Goal: Task Accomplishment & Management: Use online tool/utility

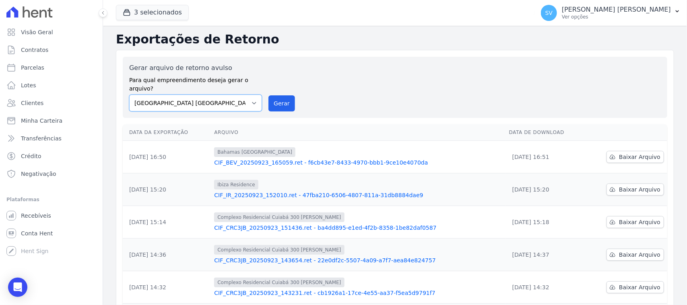
click at [234, 97] on select "[GEOGRAPHIC_DATA] COMPLEXO RESIDENCIAL [GEOGRAPHIC_DATA] 300 - [GEOGRAPHIC_DATA…" at bounding box center [195, 103] width 133 height 17
select select "a999329b-d322-46c5-b2df-9163b092fb9b"
click at [129, 95] on select "[GEOGRAPHIC_DATA] COMPLEXO RESIDENCIAL [GEOGRAPHIC_DATA] 300 - [GEOGRAPHIC_DATA…" at bounding box center [195, 103] width 133 height 17
drag, startPoint x: 268, startPoint y: 96, endPoint x: 390, endPoint y: 83, distance: 122.6
click at [268, 97] on button "Gerar" at bounding box center [281, 103] width 27 height 16
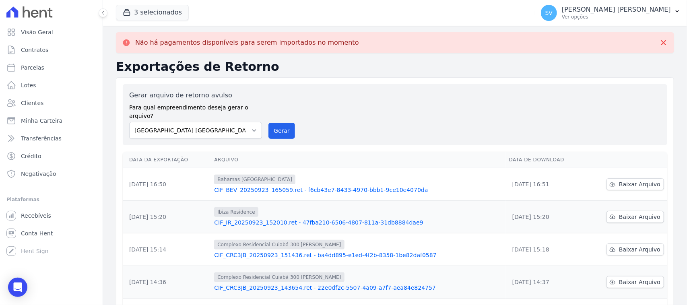
click at [223, 105] on label "Para qual empreendimento deseja gerar o arquivo?" at bounding box center [195, 110] width 133 height 20
click at [245, 125] on select "[GEOGRAPHIC_DATA] COMPLEXO RESIDENCIAL [GEOGRAPHIC_DATA] 300 - [GEOGRAPHIC_DATA…" at bounding box center [195, 130] width 133 height 17
select select "73a372cd-5640-41c8-aaea-11bd74619c10"
click at [129, 122] on select "[GEOGRAPHIC_DATA] COMPLEXO RESIDENCIAL [GEOGRAPHIC_DATA] 300 - [GEOGRAPHIC_DATA…" at bounding box center [195, 130] width 133 height 17
drag, startPoint x: 278, startPoint y: 120, endPoint x: 367, endPoint y: 75, distance: 100.1
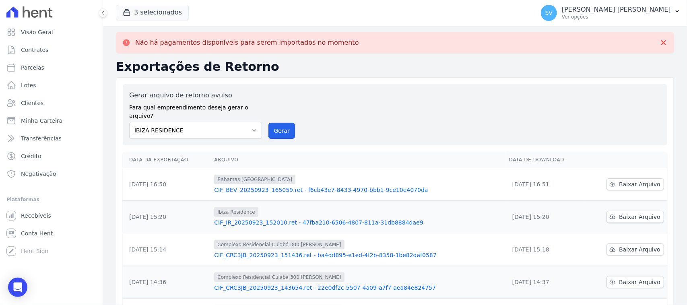
click at [278, 123] on button "Gerar" at bounding box center [281, 131] width 27 height 16
click at [197, 127] on select "[GEOGRAPHIC_DATA] COMPLEXO RESIDENCIAL [GEOGRAPHIC_DATA] 300 - [GEOGRAPHIC_DATA…" at bounding box center [195, 130] width 133 height 17
select select "73a372cd-5640-41c8-aaea-11bd74619c10"
click at [129, 122] on select "[GEOGRAPHIC_DATA] COMPLEXO RESIDENCIAL [GEOGRAPHIC_DATA] 300 - [GEOGRAPHIC_DATA…" at bounding box center [195, 130] width 133 height 17
click at [282, 113] on div "Gerar arquivo de retorno avulso Para qual empreendimento deseja gerar o arquivo…" at bounding box center [395, 115] width 532 height 48
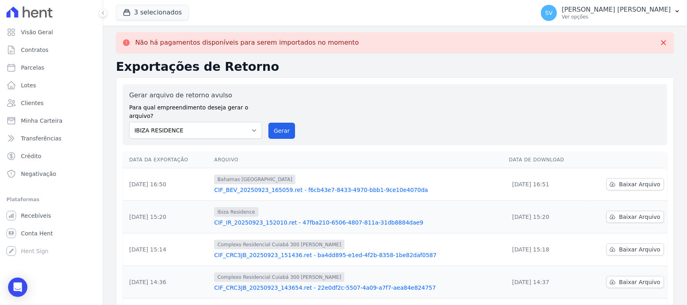
drag, startPoint x: 284, startPoint y: 117, endPoint x: 378, endPoint y: 75, distance: 103.2
click at [284, 123] on button "Gerar" at bounding box center [281, 131] width 27 height 16
click at [224, 123] on select "[GEOGRAPHIC_DATA] COMPLEXO RESIDENCIAL [GEOGRAPHIC_DATA] 300 - [GEOGRAPHIC_DATA…" at bounding box center [195, 130] width 133 height 17
click at [129, 122] on select "[GEOGRAPHIC_DATA] COMPLEXO RESIDENCIAL [GEOGRAPHIC_DATA] 300 - [GEOGRAPHIC_DATA…" at bounding box center [195, 130] width 133 height 17
click at [281, 127] on button "Gerar" at bounding box center [281, 131] width 27 height 16
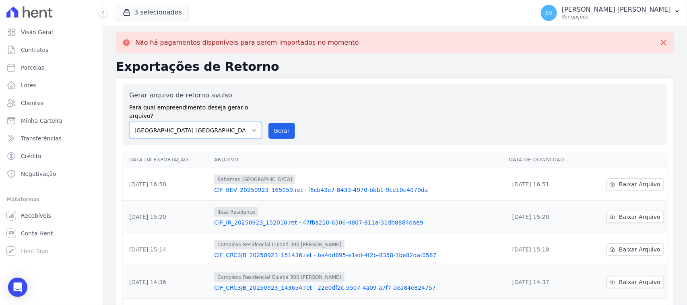
click at [220, 122] on select "[GEOGRAPHIC_DATA] COMPLEXO RESIDENCIAL [GEOGRAPHIC_DATA] 300 - [GEOGRAPHIC_DATA…" at bounding box center [195, 130] width 133 height 17
drag, startPoint x: 280, startPoint y: 120, endPoint x: 387, endPoint y: 71, distance: 117.8
click at [280, 123] on button "Gerar" at bounding box center [281, 131] width 27 height 16
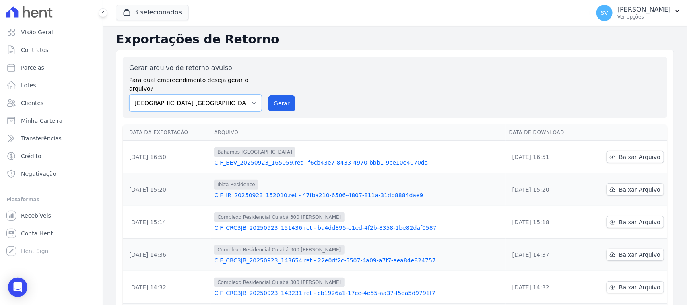
click at [244, 95] on select "[GEOGRAPHIC_DATA] COMPLEXO RESIDENCIAL [GEOGRAPHIC_DATA] 300 - [GEOGRAPHIC_DATA…" at bounding box center [195, 103] width 133 height 17
select select "a999329b-d322-46c5-b2df-9163b092fb9b"
click at [129, 95] on select "[GEOGRAPHIC_DATA] COMPLEXO RESIDENCIAL [GEOGRAPHIC_DATA] 300 - [GEOGRAPHIC_DATA…" at bounding box center [195, 103] width 133 height 17
drag, startPoint x: 271, startPoint y: 94, endPoint x: 385, endPoint y: 74, distance: 116.1
click at [271, 95] on button "Gerar" at bounding box center [281, 103] width 27 height 16
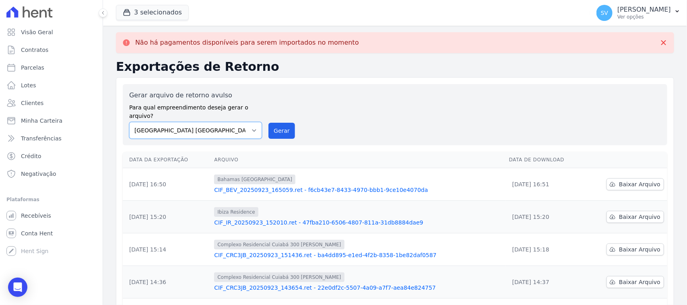
drag, startPoint x: 223, startPoint y: 125, endPoint x: 224, endPoint y: 130, distance: 4.6
click at [223, 126] on select "[GEOGRAPHIC_DATA] COMPLEXO RESIDENCIAL [GEOGRAPHIC_DATA] 300 - [GEOGRAPHIC_DATA…" at bounding box center [195, 130] width 133 height 17
select select "73a372cd-5640-41c8-aaea-11bd74619c10"
click at [129, 122] on select "[GEOGRAPHIC_DATA] COMPLEXO RESIDENCIAL [GEOGRAPHIC_DATA] 300 - [GEOGRAPHIC_DATA…" at bounding box center [195, 130] width 133 height 17
drag, startPoint x: 276, startPoint y: 122, endPoint x: 375, endPoint y: 71, distance: 111.4
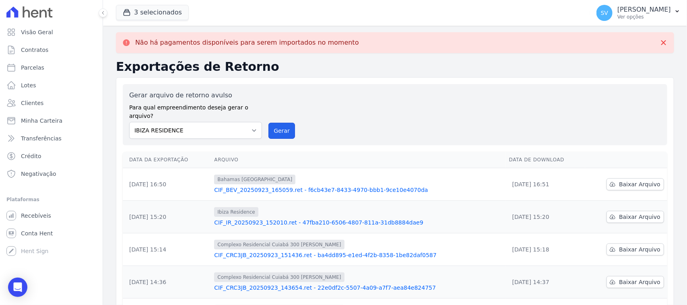
click at [276, 123] on button "Gerar" at bounding box center [281, 131] width 27 height 16
click at [355, 108] on div "Gerar arquivo de retorno avulso Para qual empreendimento deseja gerar o arquivo…" at bounding box center [395, 115] width 532 height 48
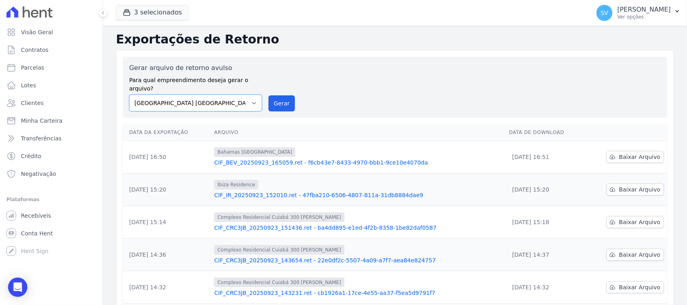
click at [237, 95] on select "[GEOGRAPHIC_DATA] COMPLEXO RESIDENCIAL [GEOGRAPHIC_DATA] 300 - [GEOGRAPHIC_DATA…" at bounding box center [195, 103] width 133 height 17
select select "a999329b-d322-46c5-b2df-9163b092fb9b"
click at [129, 95] on select "[GEOGRAPHIC_DATA] COMPLEXO RESIDENCIAL [GEOGRAPHIC_DATA] 300 - [GEOGRAPHIC_DATA…" at bounding box center [195, 103] width 133 height 17
click at [281, 95] on button "Gerar" at bounding box center [281, 103] width 27 height 16
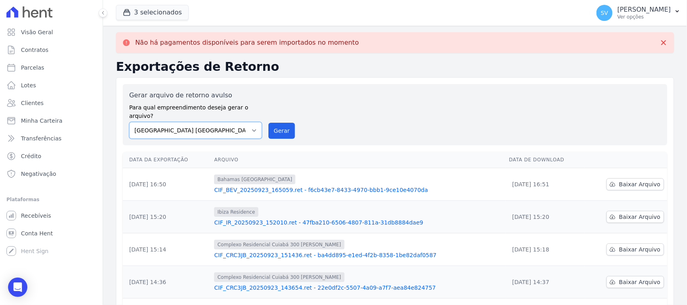
click at [214, 122] on select "[GEOGRAPHIC_DATA] COMPLEXO RESIDENCIAL [GEOGRAPHIC_DATA] 300 - [GEOGRAPHIC_DATA…" at bounding box center [195, 130] width 133 height 17
click at [52, 64] on link "Parcelas" at bounding box center [51, 68] width 96 height 16
click at [35, 53] on span "Contratos" at bounding box center [34, 50] width 27 height 8
select select
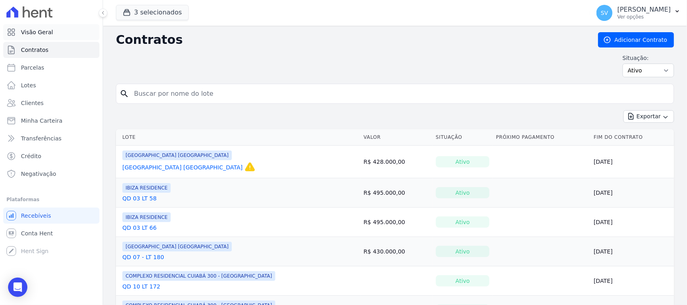
click at [73, 39] on link "Visão Geral" at bounding box center [51, 32] width 96 height 16
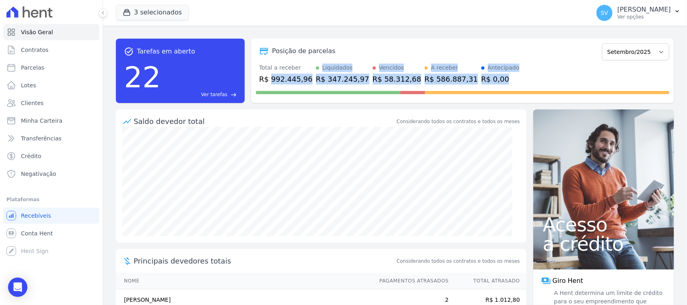
drag, startPoint x: 270, startPoint y: 75, endPoint x: 317, endPoint y: 85, distance: 48.5
click at [317, 85] on div "Posição de parcelas [GEOGRAPHIC_DATA]/2022 Novembro/2022 Dezembro/2022 [GEOGRAP…" at bounding box center [462, 71] width 423 height 64
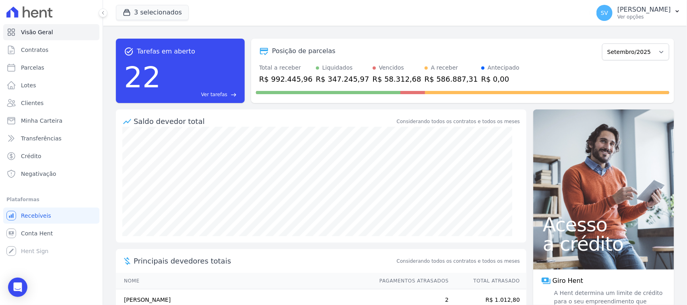
click at [314, 110] on div "Saldo devedor total Considerando todos os contratos e todos os meses" at bounding box center [321, 117] width 411 height 17
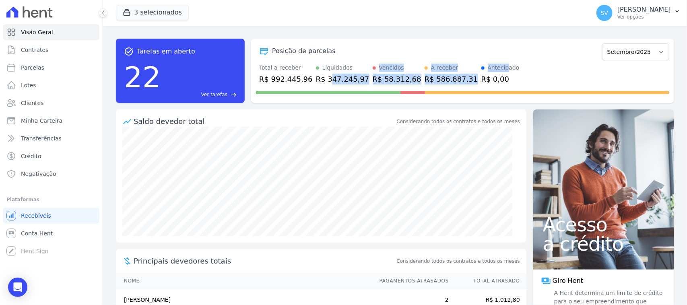
drag, startPoint x: 319, startPoint y: 74, endPoint x: 481, endPoint y: 77, distance: 161.8
click at [472, 72] on div "Total a receber R$ 992.445,96 Liquidados R$ 347.245,97 Vencidos R$ 58.312,68 A …" at bounding box center [462, 74] width 413 height 21
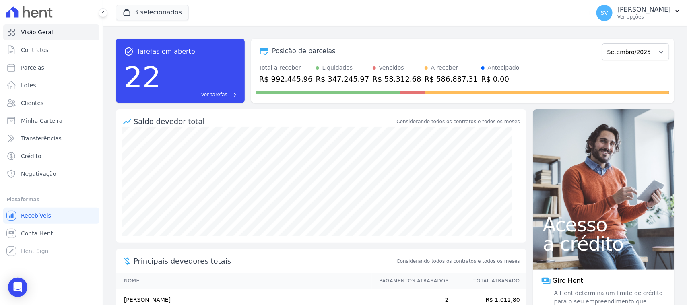
drag, startPoint x: 516, startPoint y: 80, endPoint x: 500, endPoint y: 97, distance: 24.2
click at [516, 80] on div "Total a receber R$ 992.445,96 Liquidados R$ 347.245,97 Vencidos R$ 58.312,68 A …" at bounding box center [462, 74] width 413 height 21
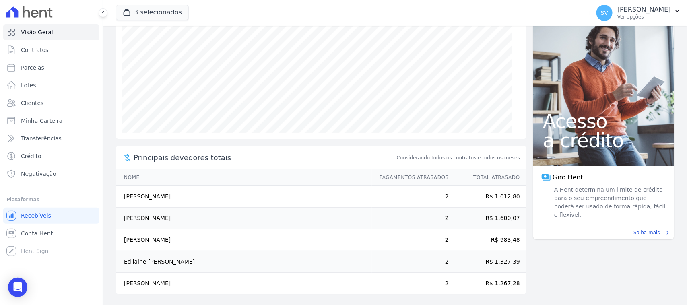
scroll to position [106, 0]
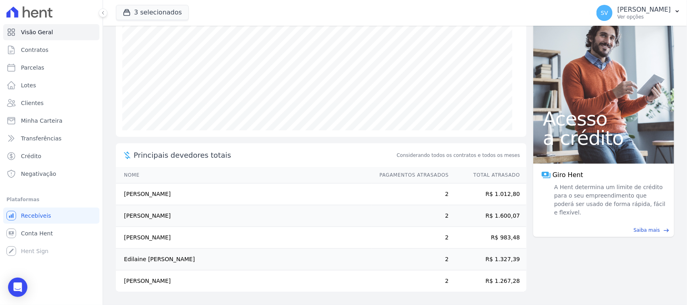
drag, startPoint x: 180, startPoint y: 198, endPoint x: 128, endPoint y: 196, distance: 52.4
click at [121, 202] on td "[PERSON_NAME]" at bounding box center [244, 195] width 256 height 22
copy td "[PERSON_NAME]"
drag, startPoint x: 186, startPoint y: 218, endPoint x: 131, endPoint y: 213, distance: 54.9
click at [123, 214] on td "[PERSON_NAME]" at bounding box center [244, 216] width 256 height 22
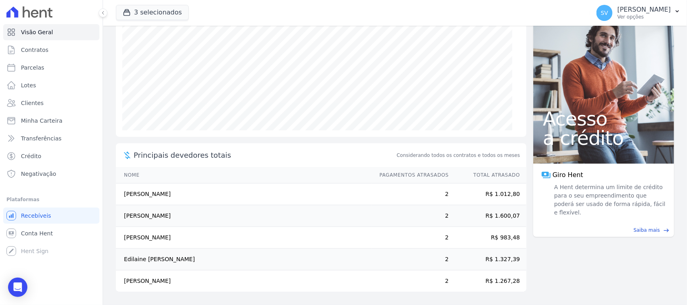
copy td "[PERSON_NAME]"
click at [596, 5] on span "SV" at bounding box center [604, 13] width 16 height 16
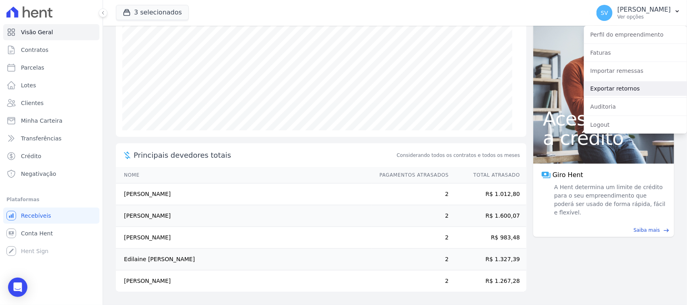
click at [630, 86] on link "Exportar retornos" at bounding box center [635, 88] width 103 height 14
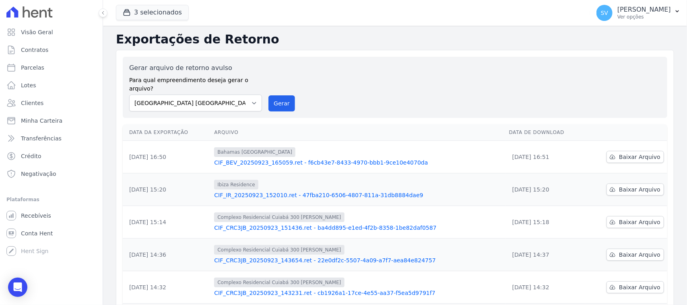
drag, startPoint x: 229, startPoint y: 83, endPoint x: 241, endPoint y: 97, distance: 17.7
click at [229, 83] on label "Para qual empreendimento deseja gerar o arquivo?" at bounding box center [195, 83] width 133 height 20
drag, startPoint x: 241, startPoint y: 97, endPoint x: 250, endPoint y: 98, distance: 8.9
click at [241, 97] on select "[GEOGRAPHIC_DATA] COMPLEXO RESIDENCIAL [GEOGRAPHIC_DATA] 300 - [GEOGRAPHIC_DATA…" at bounding box center [195, 103] width 133 height 17
drag, startPoint x: 278, startPoint y: 89, endPoint x: 369, endPoint y: 76, distance: 92.4
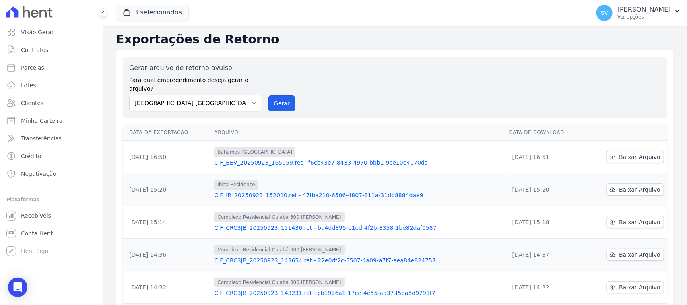
click at [278, 95] on button "Gerar" at bounding box center [281, 103] width 27 height 16
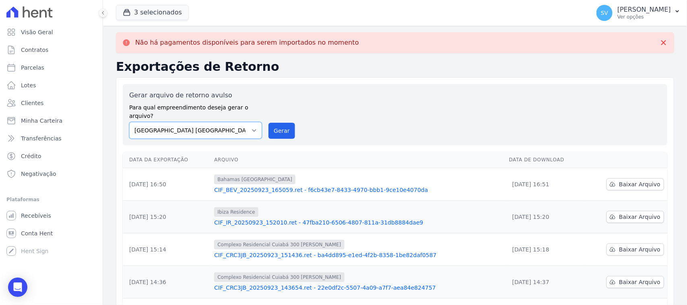
click at [195, 130] on select "[GEOGRAPHIC_DATA] COMPLEXO RESIDENCIAL [GEOGRAPHIC_DATA] 300 - [GEOGRAPHIC_DATA…" at bounding box center [195, 130] width 133 height 17
select select "a999329b-d322-46c5-b2df-9163b092fb9b"
click at [129, 122] on select "[GEOGRAPHIC_DATA] COMPLEXO RESIDENCIAL [GEOGRAPHIC_DATA] 300 - [GEOGRAPHIC_DATA…" at bounding box center [195, 130] width 133 height 17
drag, startPoint x: 289, startPoint y: 118, endPoint x: 373, endPoint y: 80, distance: 92.4
click at [289, 123] on button "Gerar" at bounding box center [281, 131] width 27 height 16
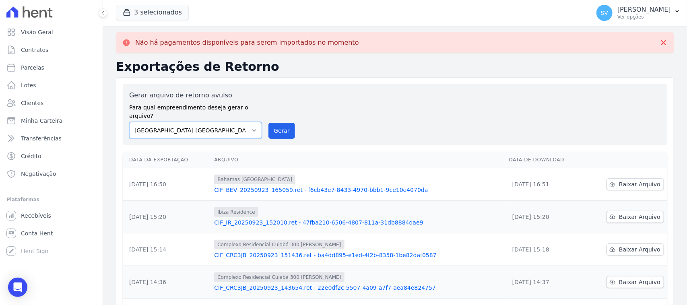
click at [232, 122] on select "[GEOGRAPHIC_DATA] COMPLEXO RESIDENCIAL [GEOGRAPHIC_DATA] 300 - [GEOGRAPHIC_DATA…" at bounding box center [195, 130] width 133 height 17
select select "73a372cd-5640-41c8-aaea-11bd74619c10"
click at [129, 122] on select "[GEOGRAPHIC_DATA] COMPLEXO RESIDENCIAL [GEOGRAPHIC_DATA] 300 - [GEOGRAPHIC_DATA…" at bounding box center [195, 130] width 133 height 17
drag, startPoint x: 272, startPoint y: 109, endPoint x: 278, endPoint y: 122, distance: 13.9
click at [272, 110] on div "Gerar arquivo de retorno avulso Para qual empreendimento deseja gerar o arquivo…" at bounding box center [395, 115] width 532 height 48
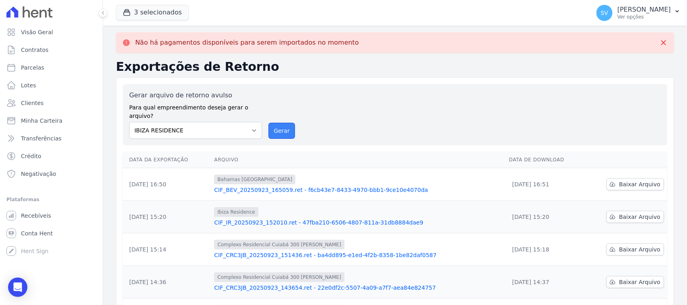
click at [278, 123] on button "Gerar" at bounding box center [281, 131] width 27 height 16
click at [341, 107] on div "Gerar arquivo de retorno avulso Para qual empreendimento deseja gerar o arquivo…" at bounding box center [395, 115] width 532 height 48
